Goal: Contribute content: Contribute content

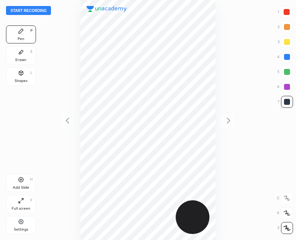
scroll to position [240, 176]
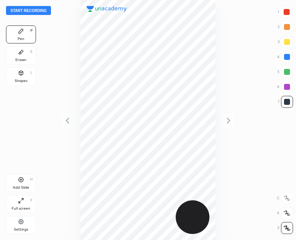
scroll to position [240, 176]
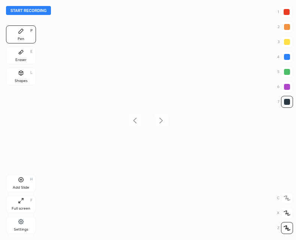
scroll to position [240, 176]
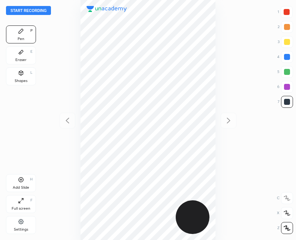
scroll to position [240, 176]
click at [39, 11] on button "Start recording" at bounding box center [28, 10] width 45 height 9
click at [38, 11] on button "End recording" at bounding box center [27, 10] width 42 height 9
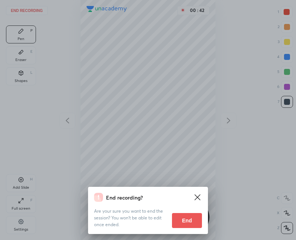
click at [169, 117] on div "End recording? Are your sure you want to end the session? You won’t be able to …" at bounding box center [148, 120] width 296 height 240
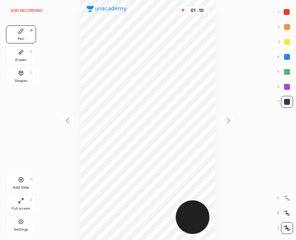
click at [21, 186] on div "Add Slide" at bounding box center [21, 188] width 17 height 4
click at [72, 120] on div at bounding box center [68, 121] width 16 height 16
click at [224, 119] on div at bounding box center [229, 121] width 16 height 16
click at [37, 11] on button "End recording" at bounding box center [27, 10] width 42 height 9
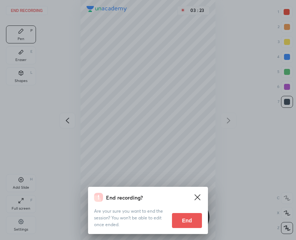
click at [186, 223] on button "End" at bounding box center [187, 220] width 30 height 15
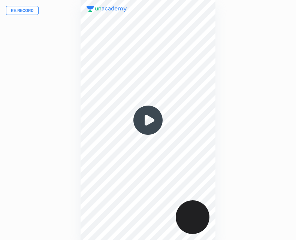
click at [25, 12] on button "Re-record" at bounding box center [22, 10] width 33 height 9
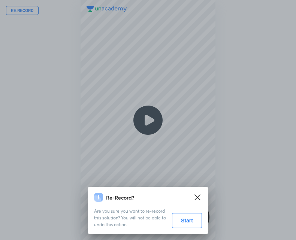
click at [186, 221] on button "Start" at bounding box center [187, 220] width 30 height 15
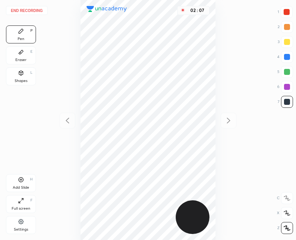
click at [24, 178] on div "Add Slide H" at bounding box center [21, 183] width 30 height 18
click at [69, 119] on icon at bounding box center [67, 121] width 3 height 6
click at [229, 123] on icon at bounding box center [228, 120] width 9 height 9
click at [69, 127] on div at bounding box center [68, 121] width 16 height 16
click at [228, 122] on icon at bounding box center [228, 121] width 3 height 6
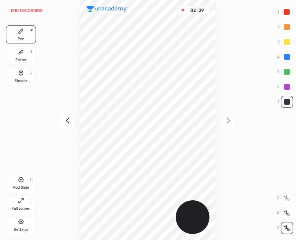
click at [23, 182] on icon at bounding box center [21, 180] width 6 height 6
click at [69, 120] on icon at bounding box center [67, 120] width 9 height 9
click at [15, 186] on div "Add Slide" at bounding box center [21, 188] width 17 height 4
click at [227, 123] on icon at bounding box center [228, 120] width 9 height 9
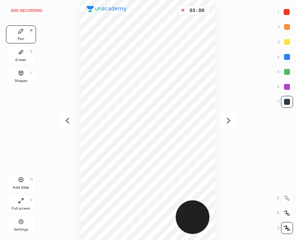
click at [68, 120] on icon at bounding box center [67, 120] width 9 height 9
click at [230, 126] on div at bounding box center [229, 121] width 16 height 16
click at [64, 126] on div at bounding box center [68, 121] width 16 height 16
click at [230, 118] on icon at bounding box center [228, 120] width 9 height 9
click at [66, 118] on icon at bounding box center [67, 120] width 9 height 9
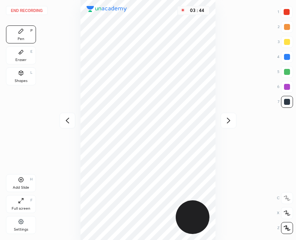
click at [232, 120] on icon at bounding box center [228, 120] width 9 height 9
click at [68, 121] on icon at bounding box center [67, 120] width 9 height 9
click at [231, 116] on div at bounding box center [229, 121] width 16 height 16
click at [68, 122] on icon at bounding box center [67, 120] width 9 height 9
click at [231, 120] on icon at bounding box center [228, 120] width 9 height 9
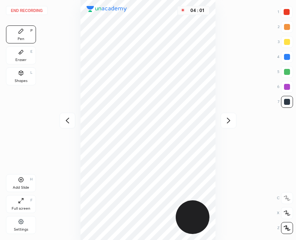
click at [229, 120] on icon at bounding box center [228, 120] width 9 height 9
click at [65, 118] on icon at bounding box center [67, 120] width 9 height 9
click at [65, 123] on icon at bounding box center [67, 120] width 9 height 9
click at [69, 122] on icon at bounding box center [67, 120] width 9 height 9
click at [22, 183] on div "Add Slide H" at bounding box center [21, 183] width 30 height 18
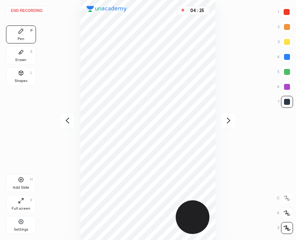
click at [232, 121] on icon at bounding box center [228, 120] width 9 height 9
click at [228, 122] on icon at bounding box center [228, 121] width 3 height 6
click at [228, 123] on icon at bounding box center [228, 121] width 3 height 6
click at [68, 113] on div at bounding box center [68, 121] width 16 height 16
click at [67, 122] on icon at bounding box center [67, 121] width 3 height 6
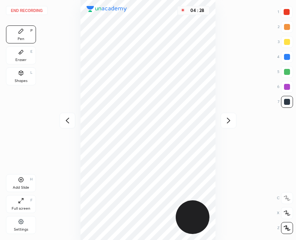
click at [66, 122] on icon at bounding box center [67, 120] width 9 height 9
click at [71, 115] on div at bounding box center [68, 121] width 16 height 16
click at [19, 183] on icon at bounding box center [21, 180] width 6 height 6
click at [228, 122] on icon at bounding box center [228, 120] width 9 height 9
click at [232, 123] on icon at bounding box center [228, 120] width 9 height 9
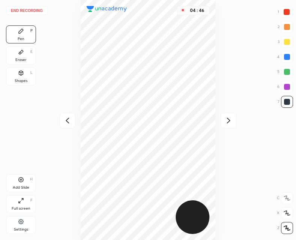
click at [230, 126] on div at bounding box center [229, 121] width 16 height 16
click at [225, 123] on icon at bounding box center [228, 120] width 9 height 9
click at [73, 122] on div at bounding box center [68, 121] width 16 height 16
click at [67, 122] on icon at bounding box center [67, 120] width 9 height 9
click at [67, 124] on icon at bounding box center [67, 120] width 9 height 9
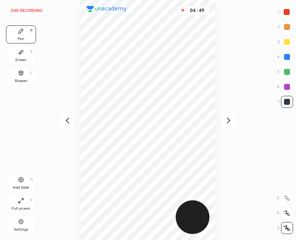
click at [68, 123] on icon at bounding box center [67, 120] width 9 height 9
click at [72, 120] on div at bounding box center [68, 121] width 16 height 16
click at [228, 119] on icon at bounding box center [228, 121] width 3 height 6
click at [225, 120] on icon at bounding box center [228, 120] width 9 height 9
click at [226, 121] on icon at bounding box center [228, 120] width 9 height 9
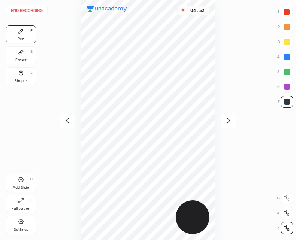
click at [226, 122] on icon at bounding box center [228, 120] width 9 height 9
click at [223, 122] on div at bounding box center [229, 121] width 16 height 16
click at [63, 127] on div at bounding box center [68, 121] width 16 height 16
click at [68, 123] on icon at bounding box center [67, 120] width 9 height 9
click at [69, 121] on icon at bounding box center [67, 120] width 9 height 9
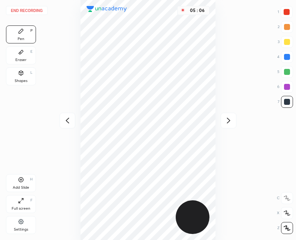
click at [68, 119] on icon at bounding box center [67, 120] width 9 height 9
click at [68, 122] on icon at bounding box center [67, 120] width 9 height 9
click at [67, 123] on div "05 : 07" at bounding box center [148, 120] width 176 height 240
click at [228, 120] on icon at bounding box center [228, 120] width 9 height 9
click at [227, 122] on icon at bounding box center [228, 120] width 9 height 9
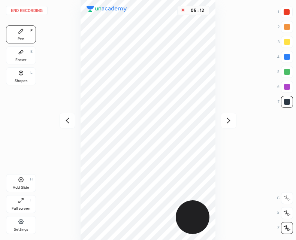
click at [224, 123] on icon at bounding box center [228, 120] width 9 height 9
click at [221, 125] on div "05 : 13" at bounding box center [148, 120] width 176 height 240
click at [230, 125] on icon at bounding box center [228, 120] width 9 height 9
click at [231, 123] on icon at bounding box center [228, 120] width 9 height 9
click at [19, 186] on div "Add Slide" at bounding box center [21, 188] width 17 height 4
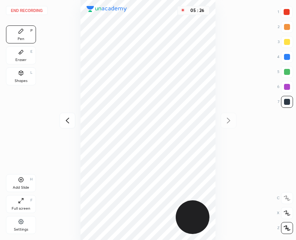
click at [65, 123] on icon at bounding box center [67, 120] width 9 height 9
click at [31, 8] on button "End recording" at bounding box center [27, 10] width 42 height 9
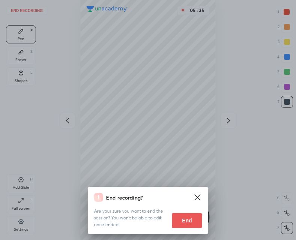
click at [184, 217] on button "End" at bounding box center [187, 220] width 30 height 15
